Goal: Task Accomplishment & Management: Use online tool/utility

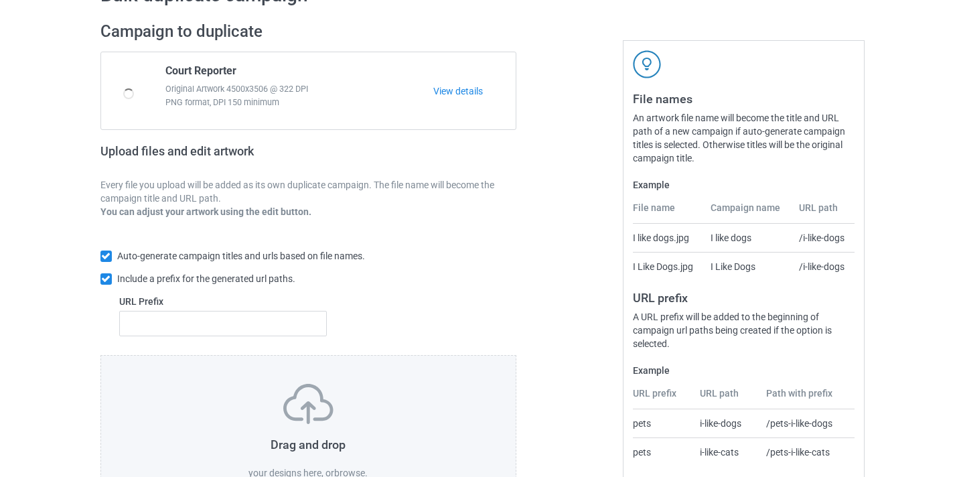
scroll to position [175, 0]
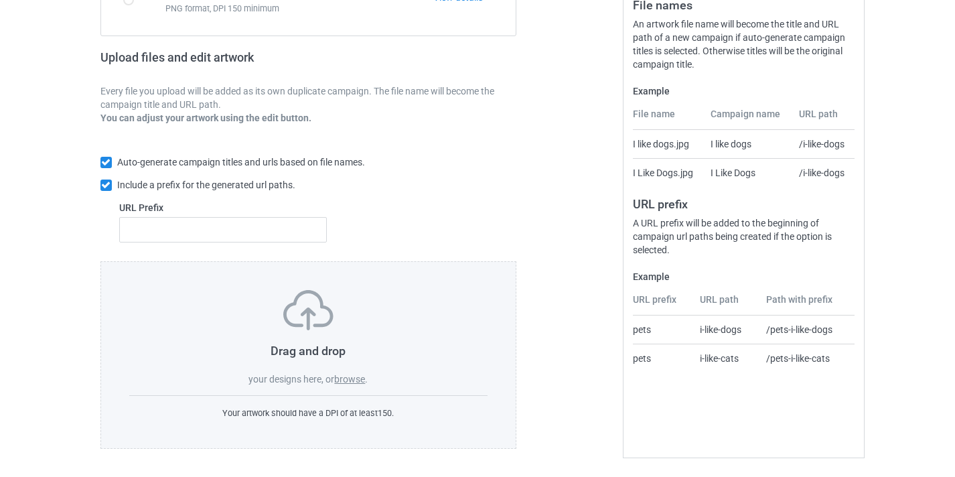
click at [349, 378] on label "browse" at bounding box center [349, 379] width 31 height 11
click at [0, 0] on input "browse" at bounding box center [0, 0] width 0 height 0
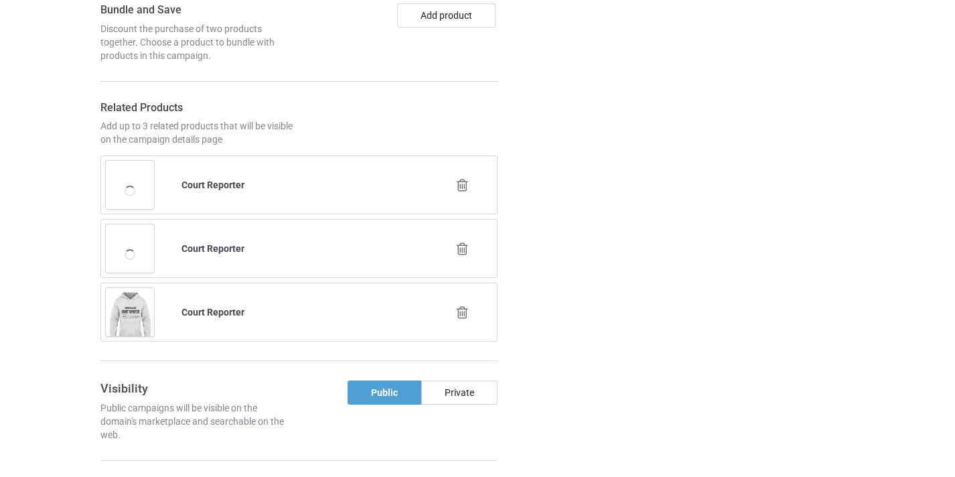
scroll to position [1028, 0]
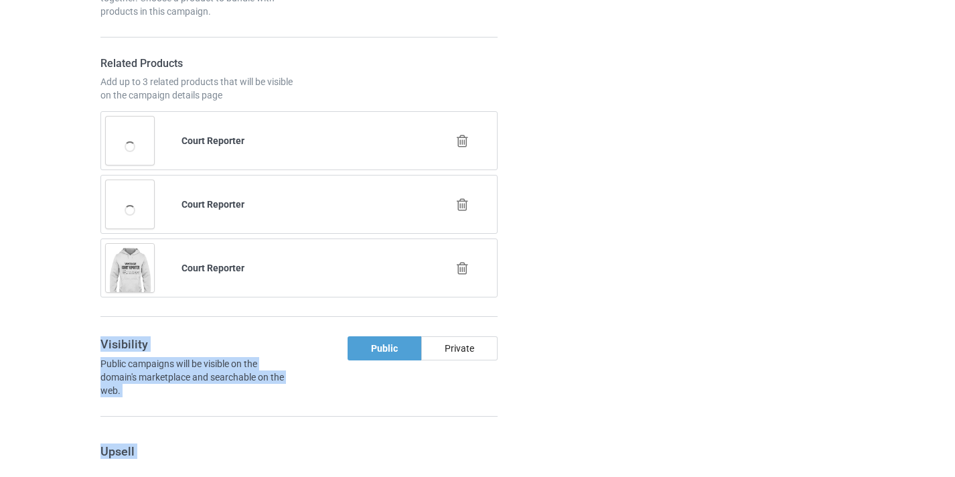
drag, startPoint x: 463, startPoint y: 266, endPoint x: 600, endPoint y: 270, distance: 136.6
click at [600, 270] on div "Campaign Info URL [DOMAIN_NAME]/ [DOMAIN_NAME][URL] [DOMAIN_NAME][URL] [DOMAIN_…" at bounding box center [477, 155] width 773 height 1424
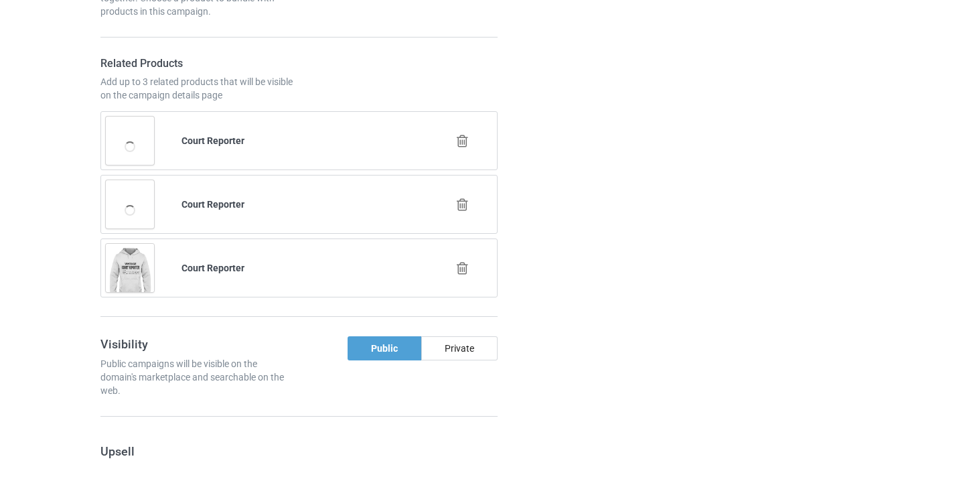
drag, startPoint x: 41, startPoint y: 230, endPoint x: 50, endPoint y: 226, distance: 9.6
click at [224, 269] on b "Court Reporter" at bounding box center [212, 267] width 63 height 11
drag, startPoint x: 224, startPoint y: 269, endPoint x: 187, endPoint y: 266, distance: 36.3
click at [185, 267] on b "Court Reporter" at bounding box center [212, 267] width 63 height 11
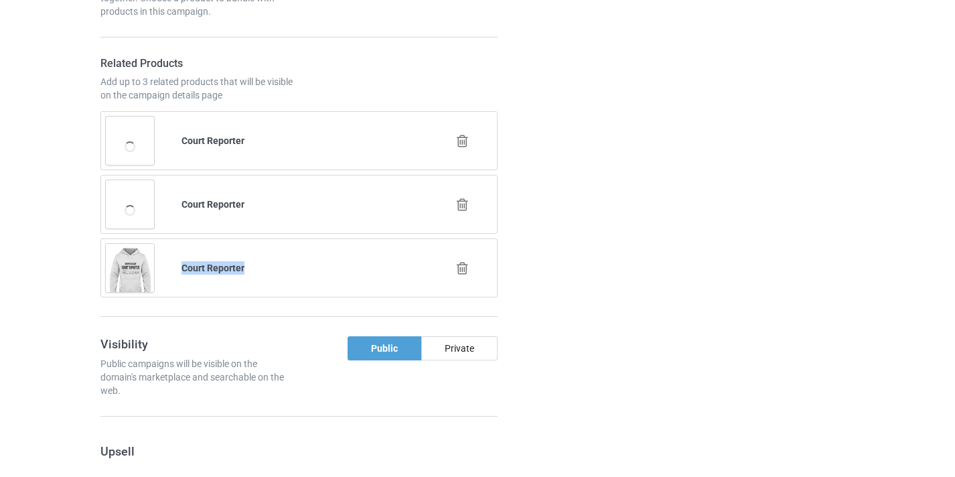
copy b "Court Reporter"
click at [463, 266] on icon at bounding box center [462, 268] width 17 height 14
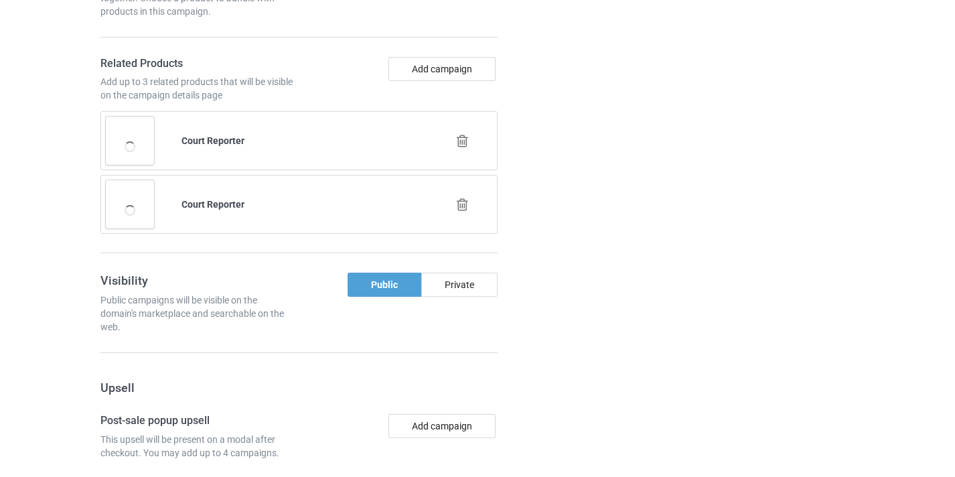
click at [463, 142] on icon at bounding box center [462, 141] width 17 height 14
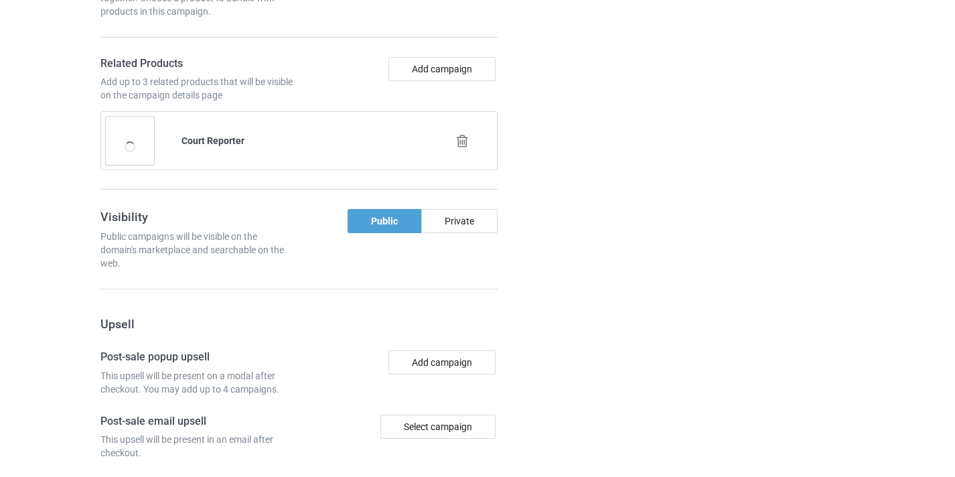
click at [468, 142] on icon at bounding box center [462, 141] width 17 height 14
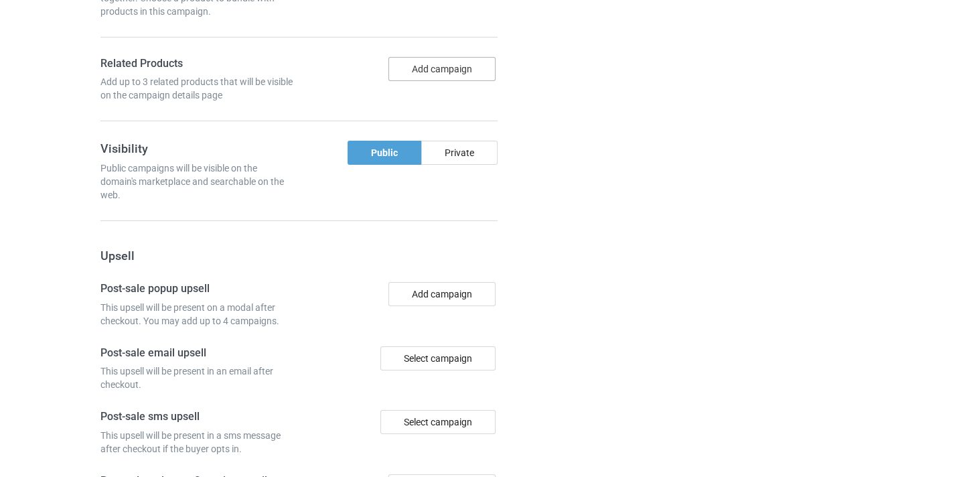
click at [463, 74] on button "Add campaign" at bounding box center [441, 69] width 107 height 24
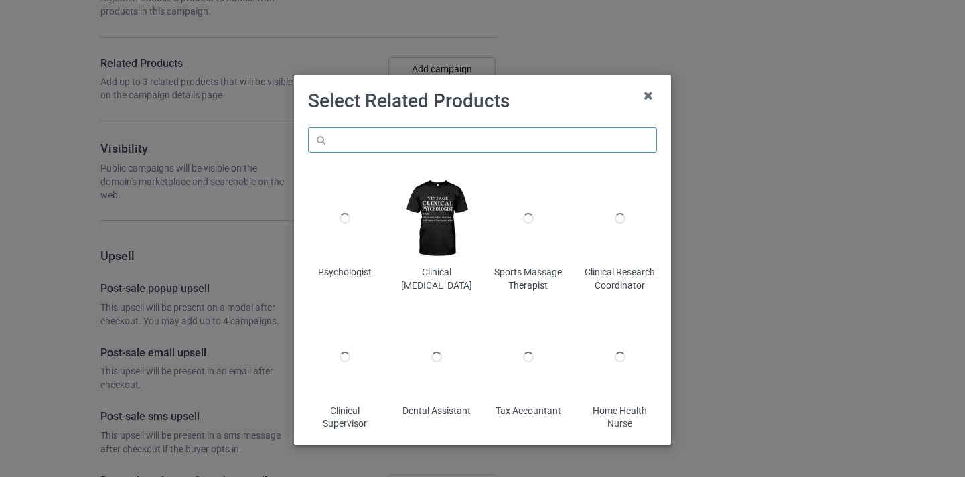
click at [410, 138] on input "text" at bounding box center [482, 139] width 349 height 25
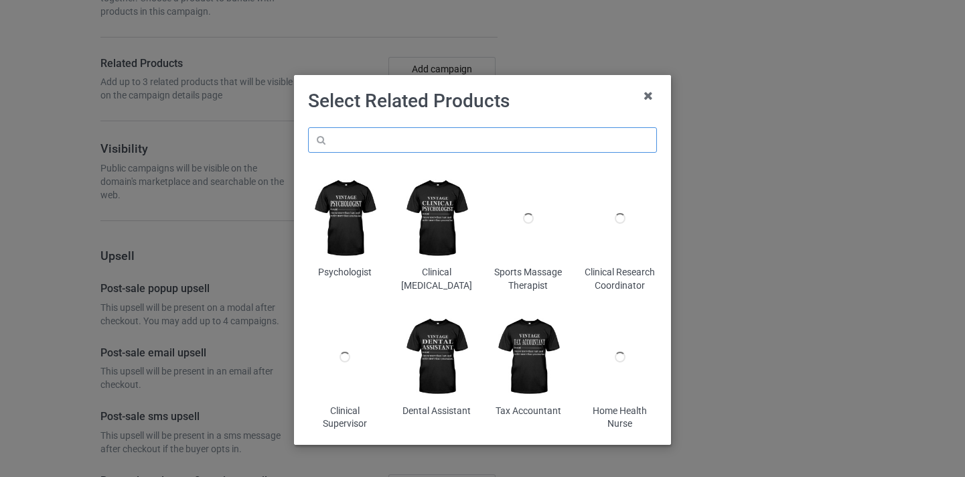
paste input "Court Reporter"
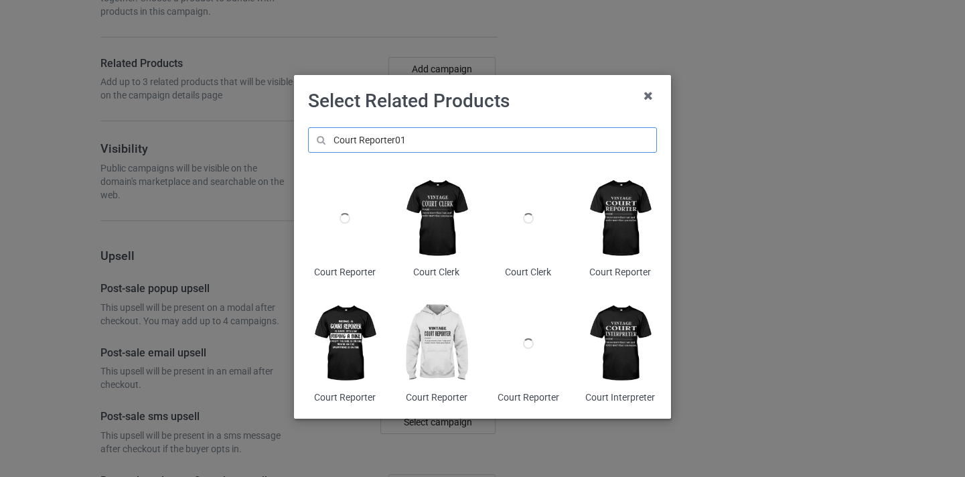
type input "Court Reporter01"
click at [359, 197] on div at bounding box center [344, 218] width 73 height 91
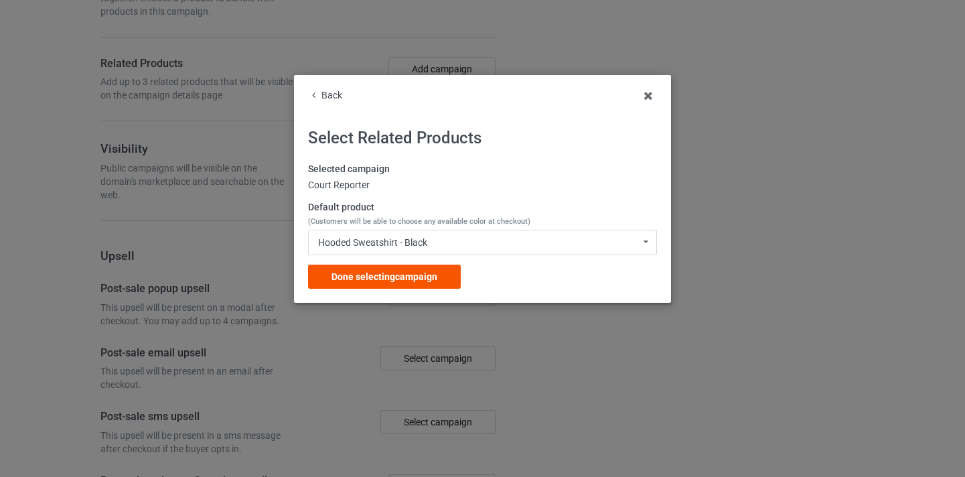
click at [414, 277] on span "Done selecting campaign" at bounding box center [384, 276] width 106 height 11
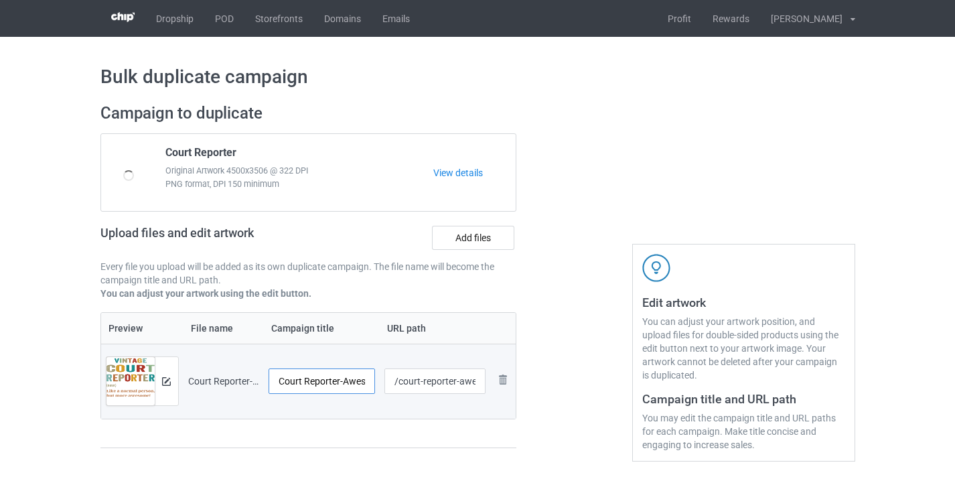
click at [343, 384] on input "Court Reporter-Awesome" at bounding box center [321, 380] width 107 height 25
drag, startPoint x: 343, startPoint y: 384, endPoint x: 471, endPoint y: 384, distance: 128.5
click at [471, 384] on tr "Preview and edit artwork Court Reporter-Awesome.png Court Reporter-Awesome /cou…" at bounding box center [308, 380] width 415 height 75
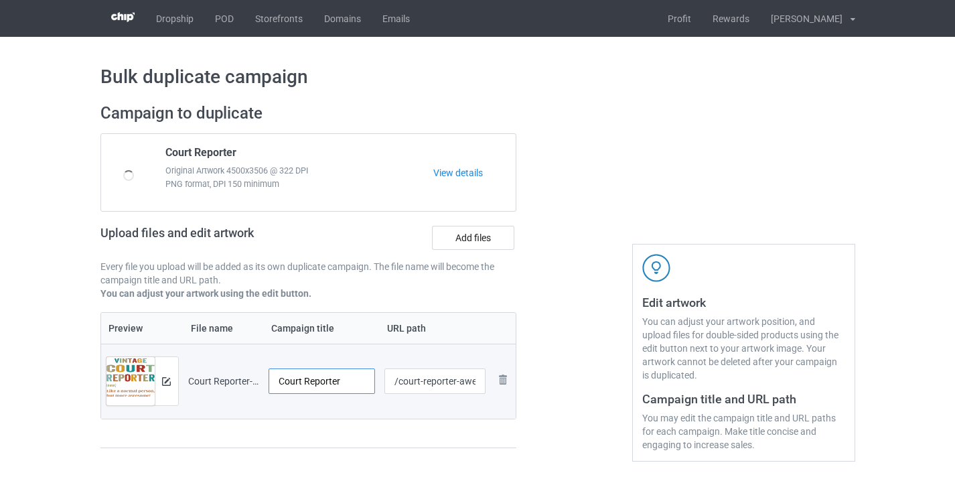
type input "Court Reporter"
click at [465, 380] on input "/court-reporter-awesome" at bounding box center [434, 380] width 101 height 25
drag, startPoint x: 465, startPoint y: 380, endPoint x: 692, endPoint y: 381, distance: 227.6
click at [692, 381] on div "Campaign to duplicate Court Reporter Original Artwork 4500x3506 @ 322 DPI PNG f…" at bounding box center [477, 282] width 773 height 377
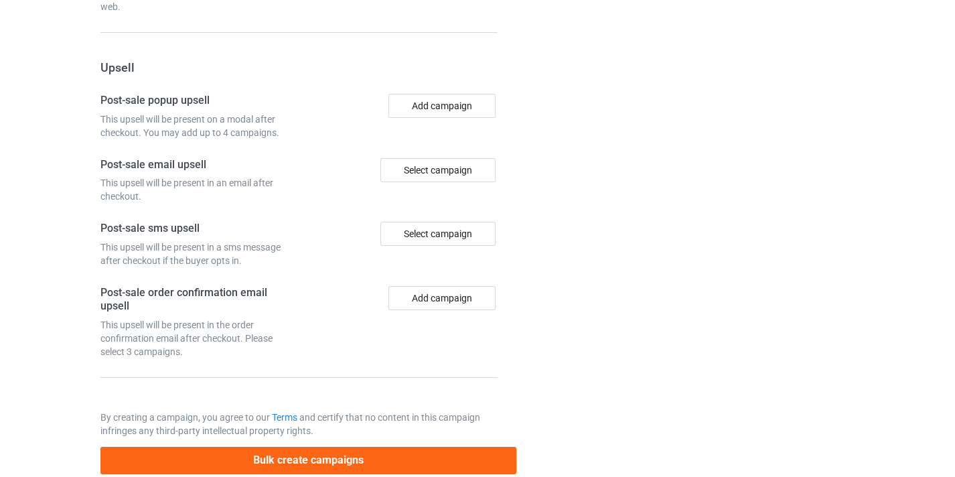
scroll to position [1309, 0]
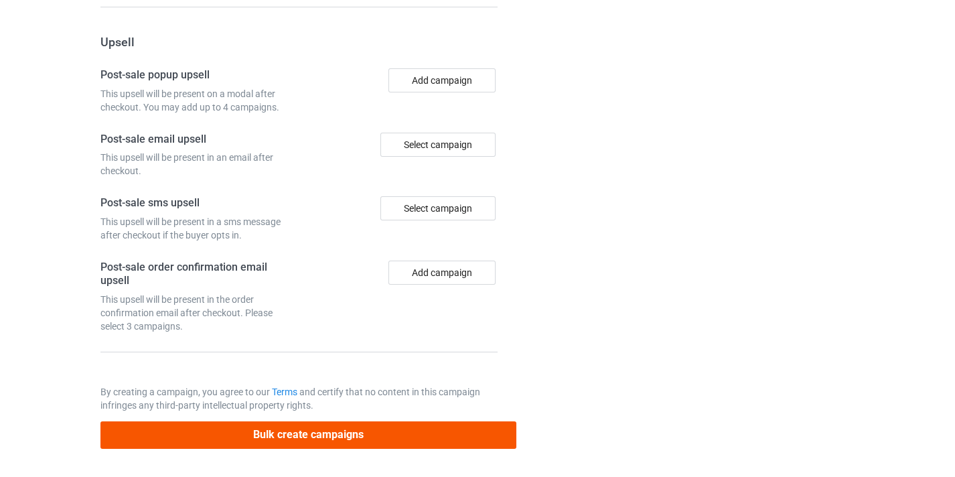
type input "/court-reporter9"
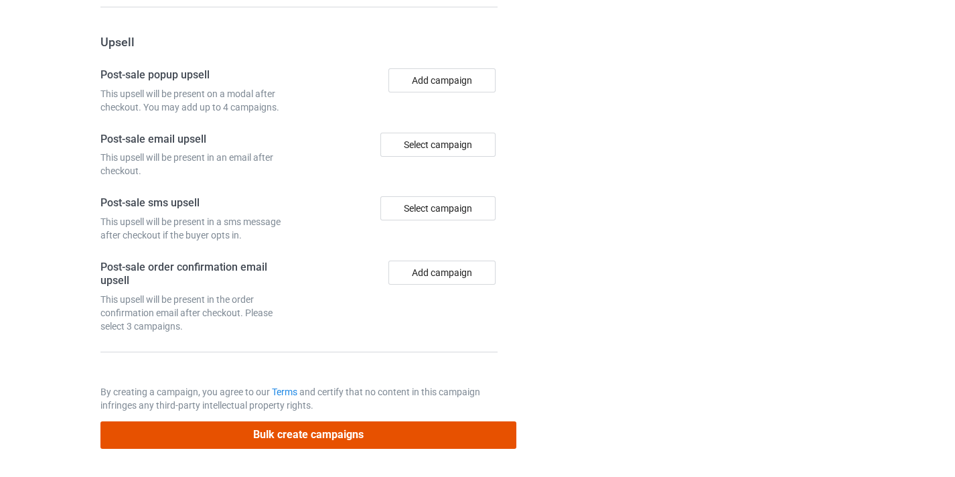
click at [455, 424] on button "Bulk create campaigns" at bounding box center [308, 434] width 416 height 27
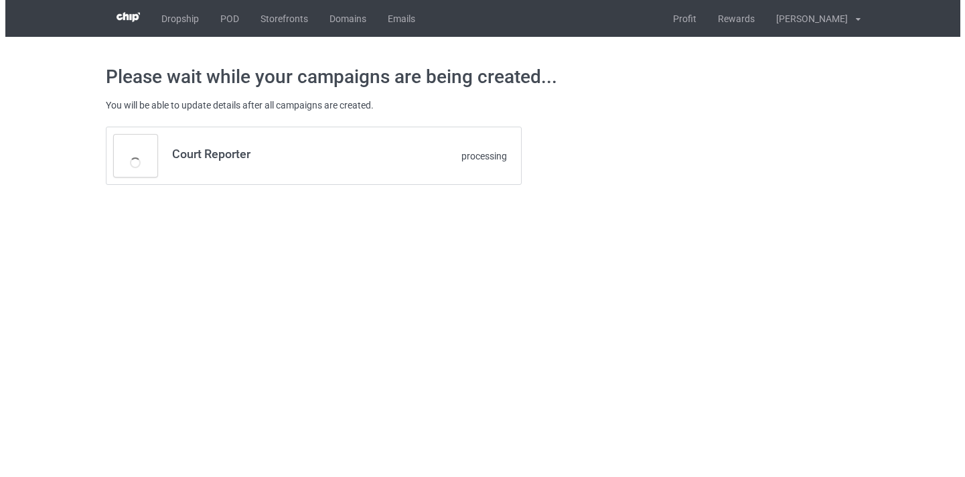
scroll to position [0, 0]
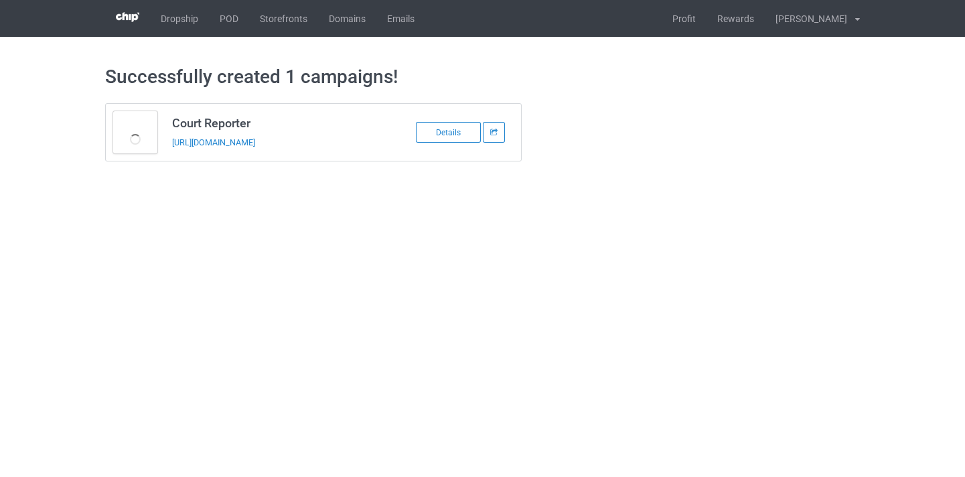
click at [237, 137] on div "[URL][DOMAIN_NAME]" at bounding box center [265, 142] width 187 height 14
click at [237, 145] on link "[URL][DOMAIN_NAME]" at bounding box center [213, 142] width 83 height 10
